Goal: Task Accomplishment & Management: Complete application form

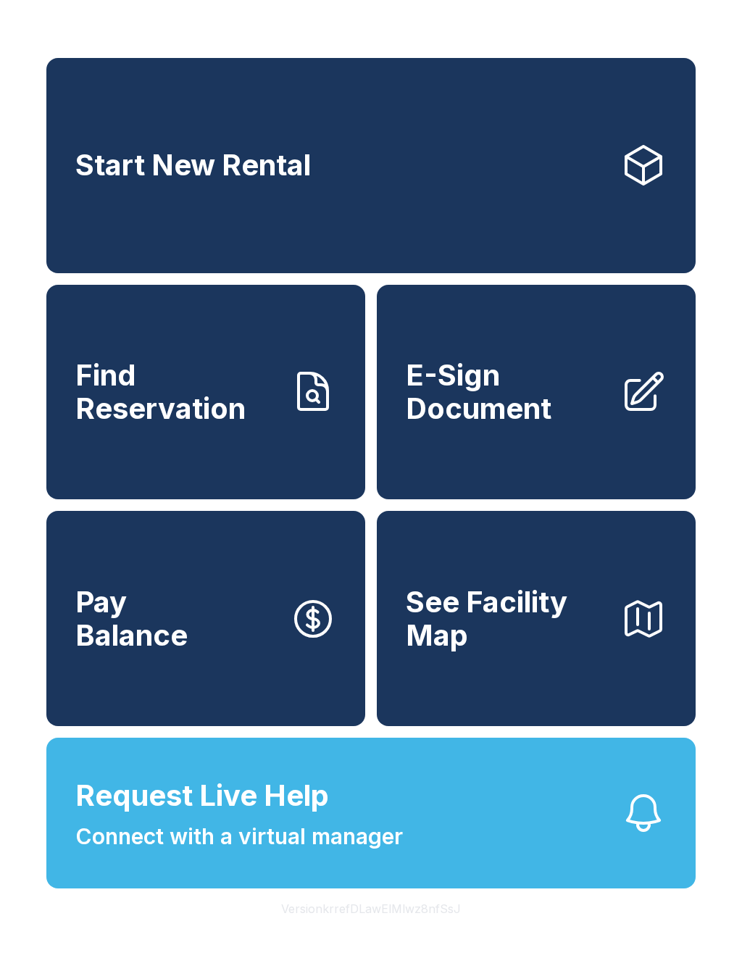
click at [606, 889] on button "Request Live Help Connect with a virtual manager" at bounding box center [370, 813] width 649 height 151
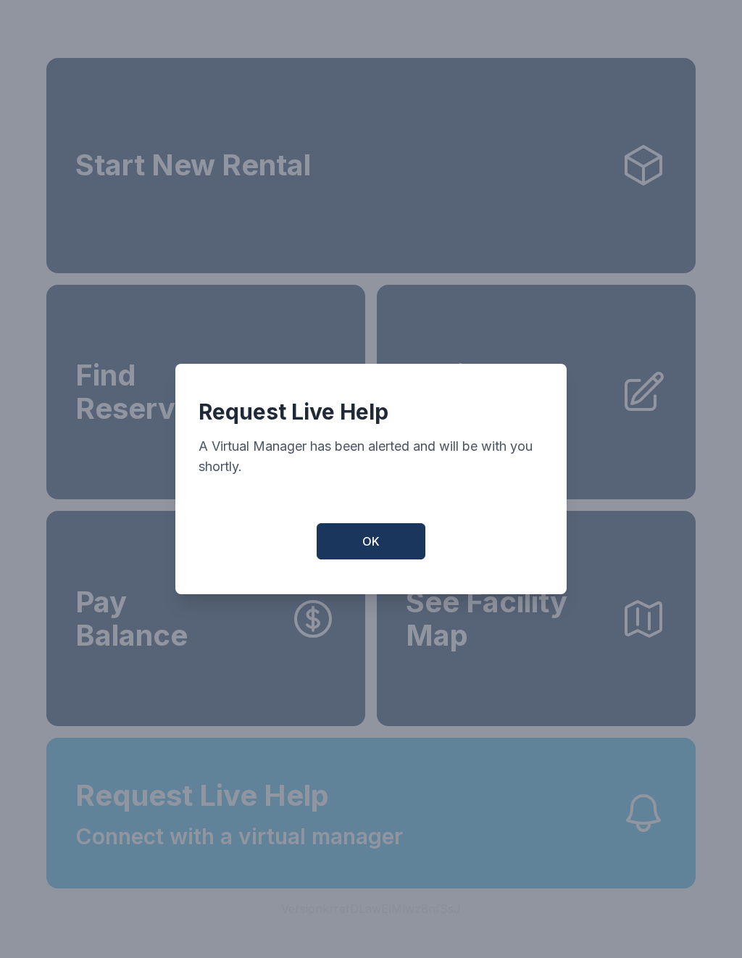
click at [339, 560] on button "OK" at bounding box center [371, 541] width 109 height 36
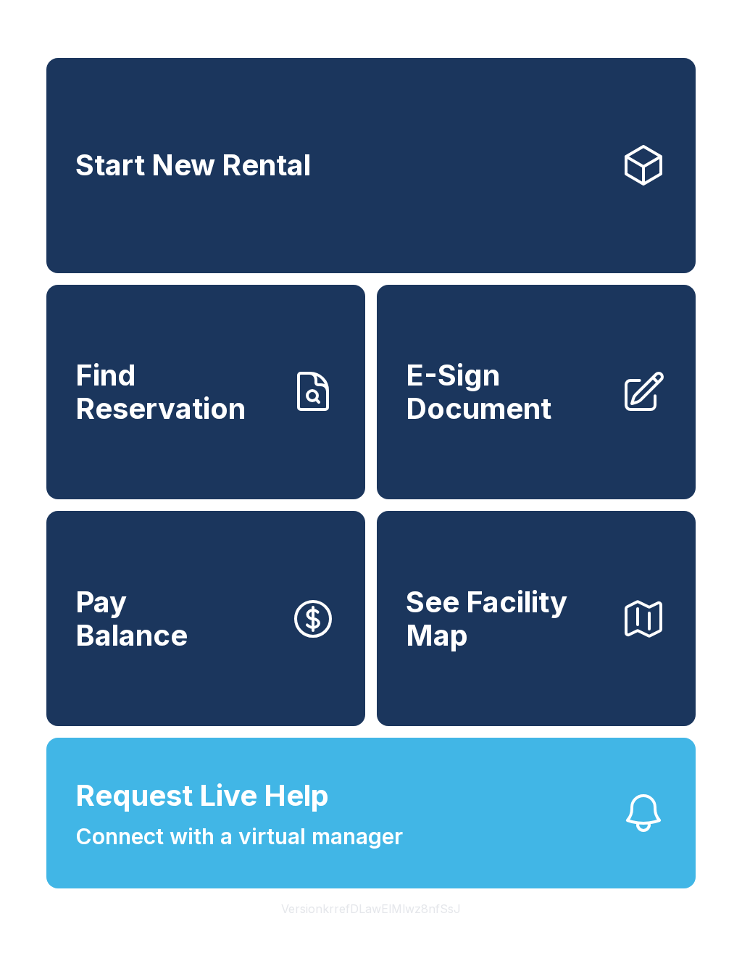
click at [339, 563] on button "Pay Balance" at bounding box center [205, 618] width 319 height 215
click at [530, 425] on span "E-Sign Document" at bounding box center [507, 392] width 203 height 66
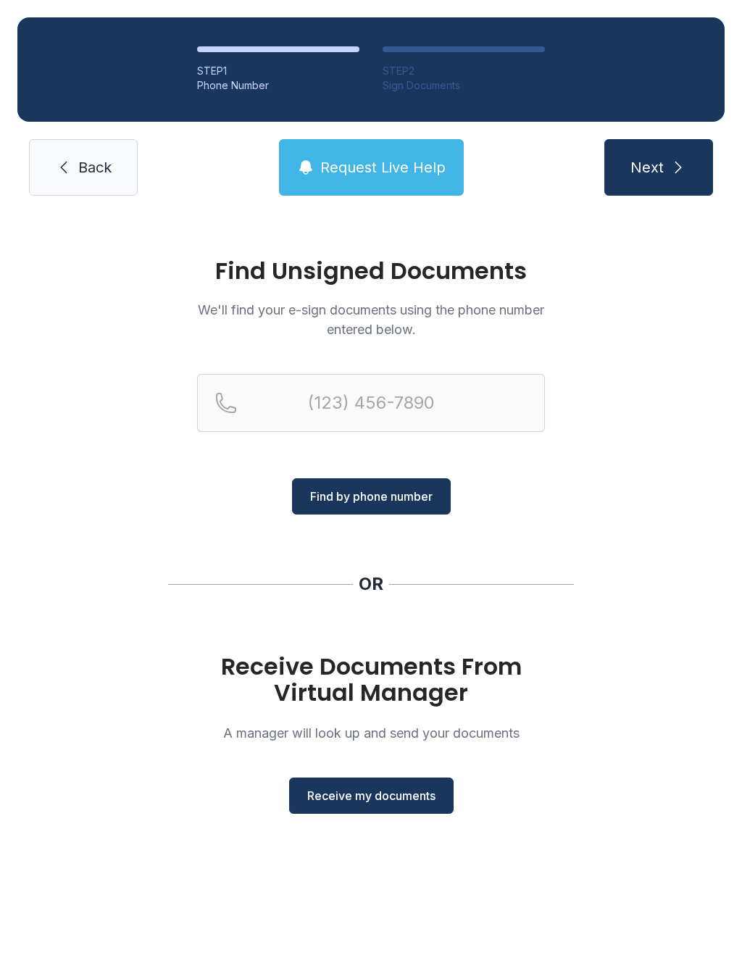
click at [368, 812] on button "Receive my documents" at bounding box center [371, 796] width 165 height 36
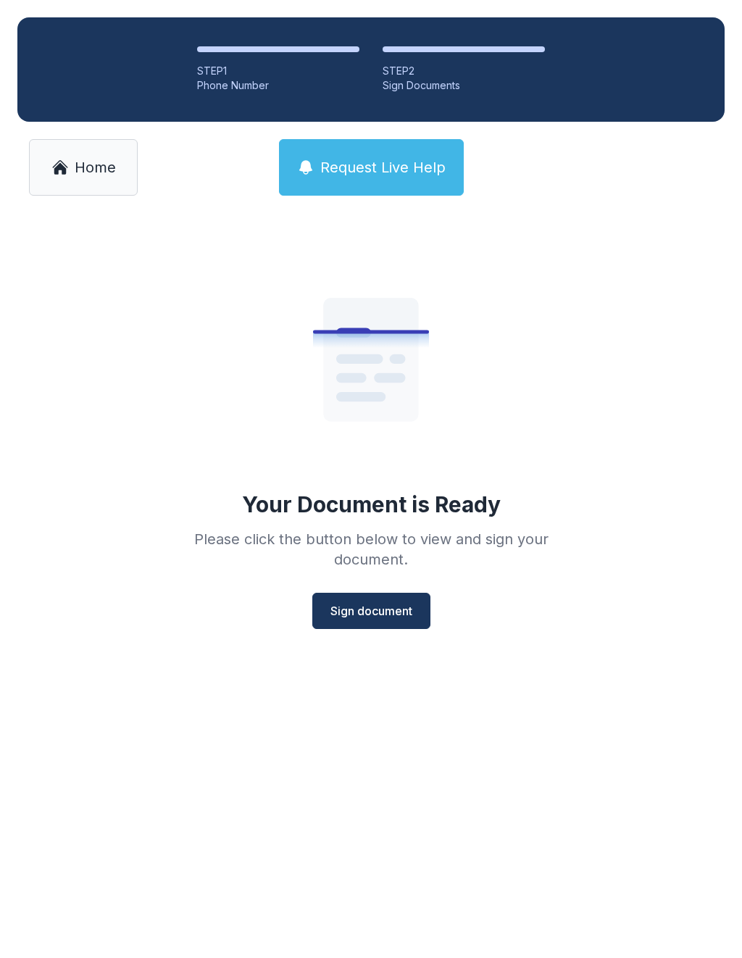
click at [361, 617] on span "Sign document" at bounding box center [372, 610] width 82 height 17
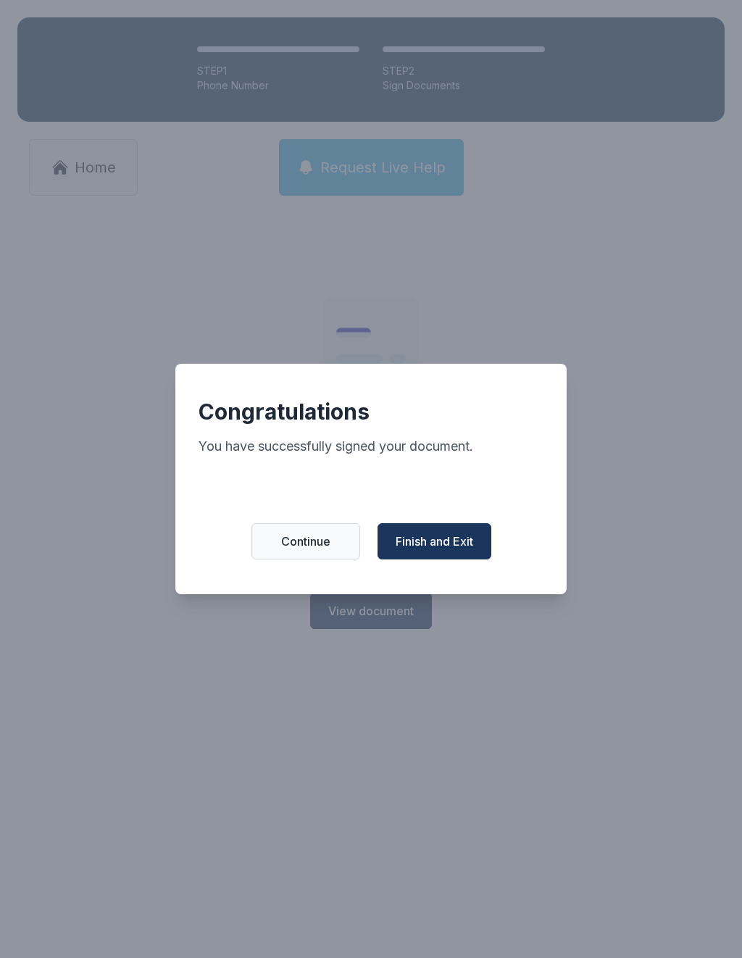
click at [444, 560] on button "Finish and Exit" at bounding box center [435, 541] width 114 height 36
